Goal: Task Accomplishment & Management: Use online tool/utility

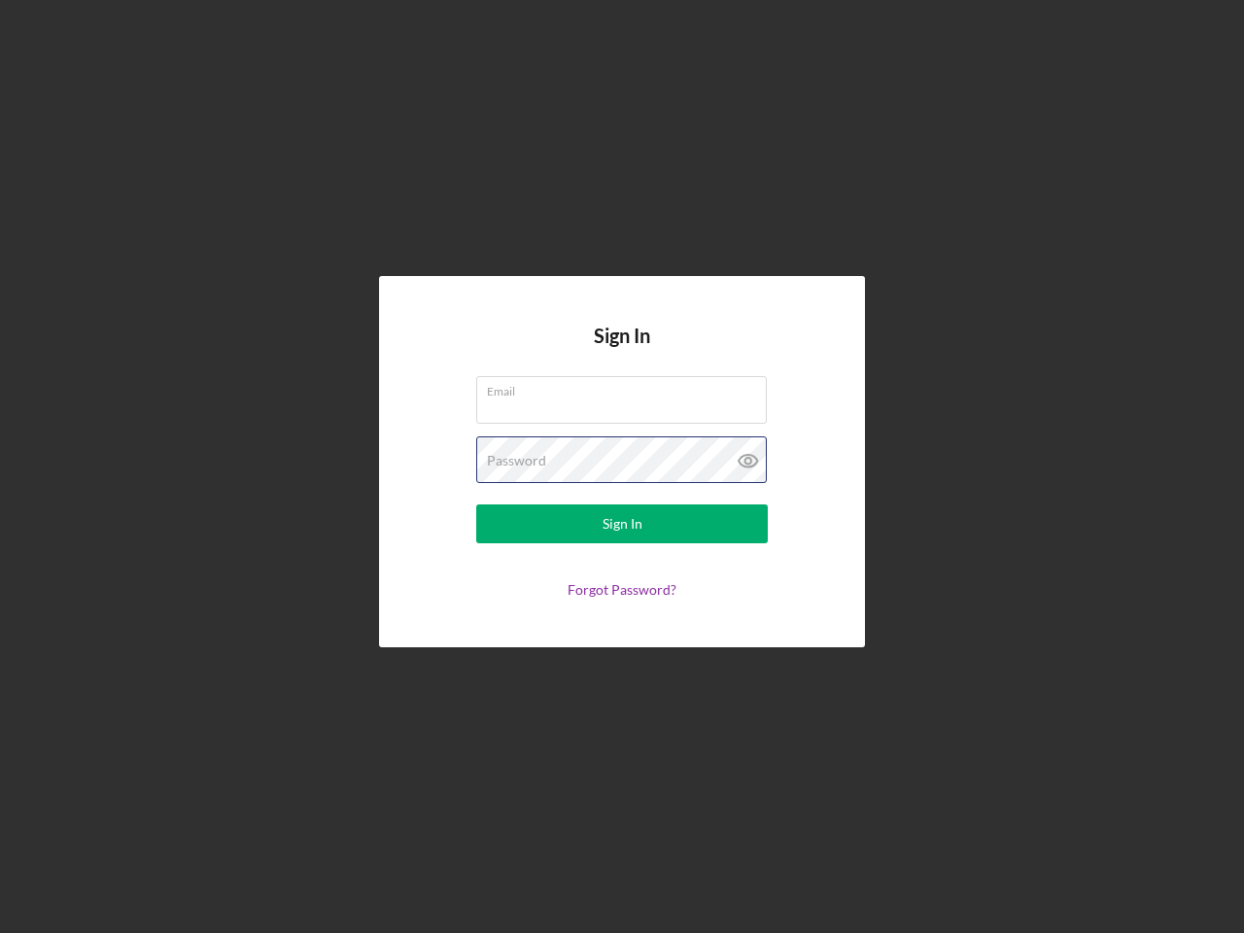
click at [622, 467] on div "Password" at bounding box center [622, 460] width 292 height 49
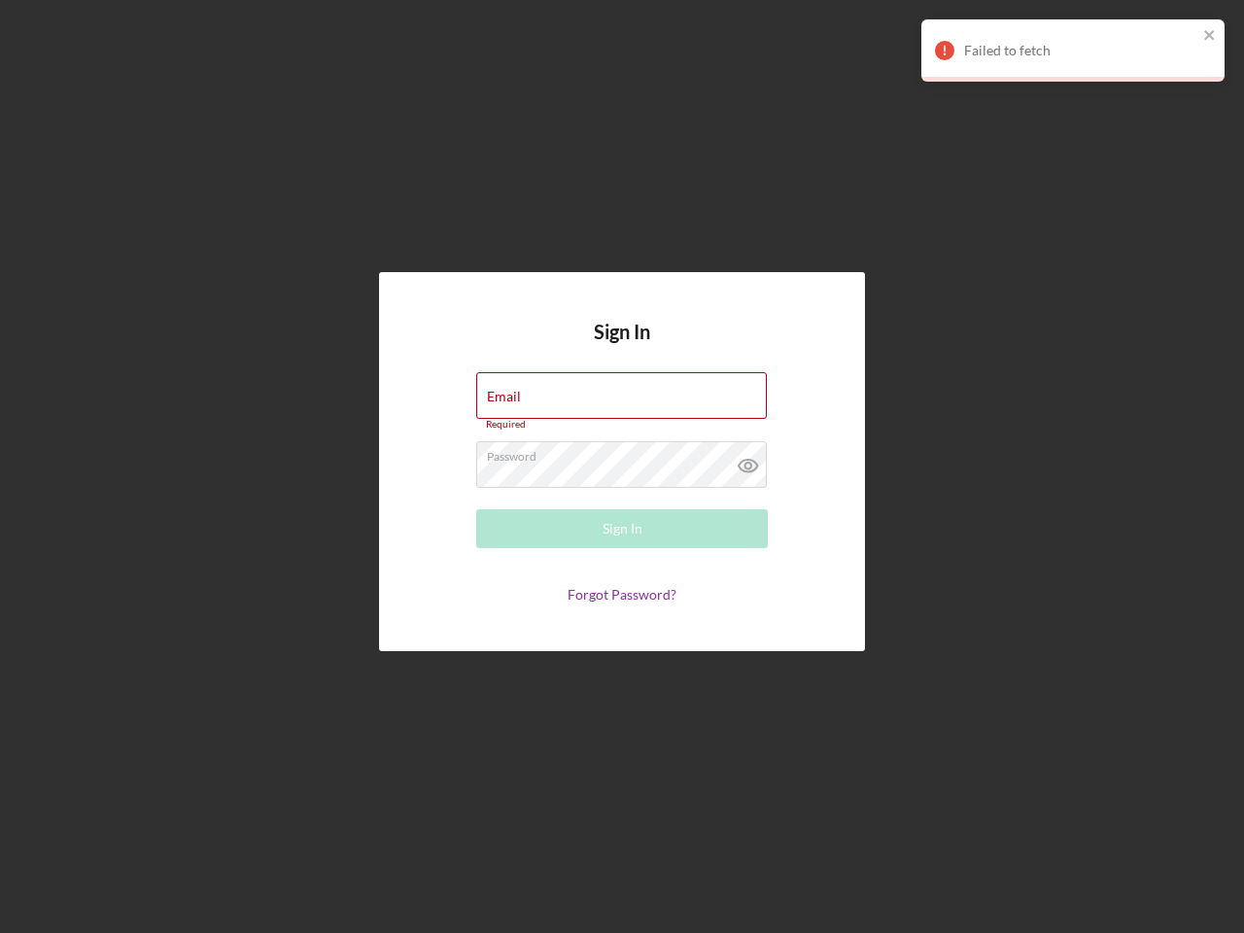
click at [748, 461] on icon at bounding box center [748, 465] width 49 height 49
